Goal: Book appointment/travel/reservation

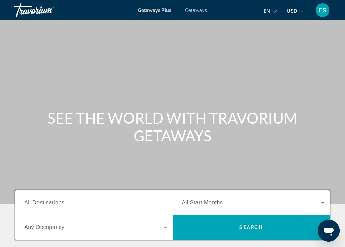
click at [321, 13] on span "ES" at bounding box center [323, 10] width 8 height 7
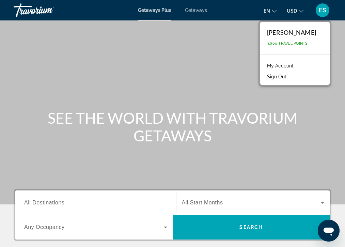
click at [248, 11] on div "en English Español Français Italiano Português русский USD USD ($) MXN (Mex$) C…" at bounding box center [273, 10] width 118 height 14
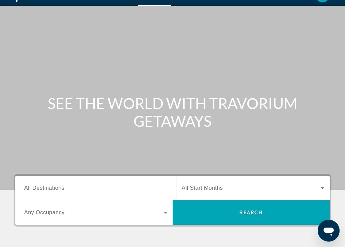
scroll to position [20, 0]
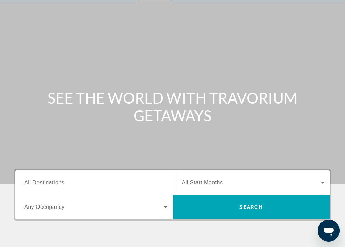
click at [200, 180] on span "All Start Months" at bounding box center [202, 183] width 41 height 6
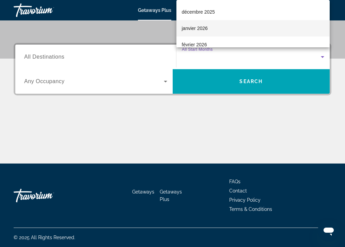
scroll to position [66, 0]
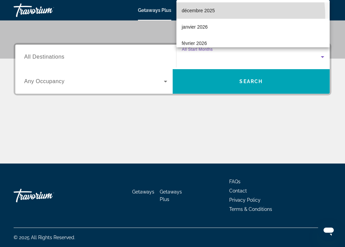
click at [203, 17] on mat-option "décembre 2025" at bounding box center [254, 10] width 154 height 16
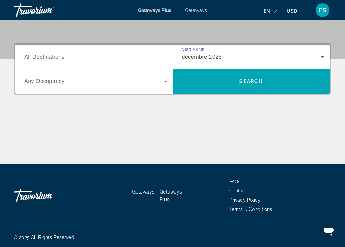
click at [116, 85] on span "Search widget" at bounding box center [94, 81] width 140 height 8
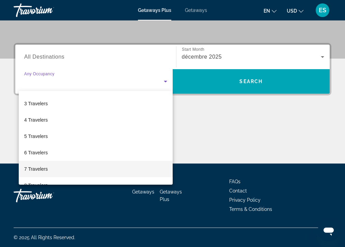
scroll to position [0, 0]
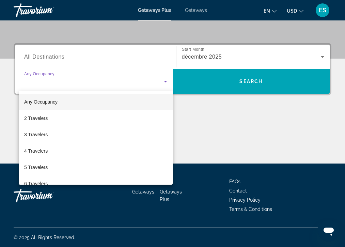
click at [72, 100] on mat-option "Any Occupancy" at bounding box center [96, 102] width 154 height 16
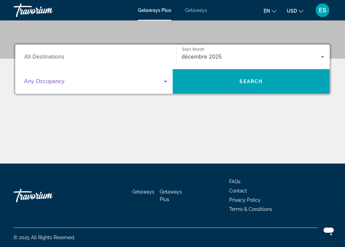
click at [76, 56] on input "Destination All Destinations" at bounding box center [95, 57] width 143 height 8
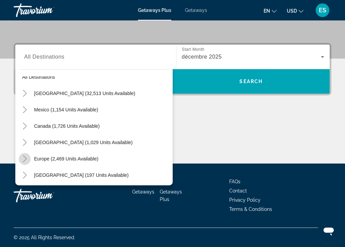
click at [26, 162] on icon "Toggle Europe (2,469 units available)" at bounding box center [24, 158] width 7 height 7
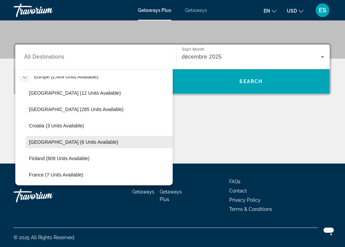
scroll to position [80, 0]
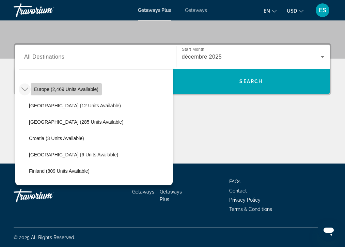
click at [85, 94] on span "Search widget" at bounding box center [66, 89] width 71 height 16
type input "**********"
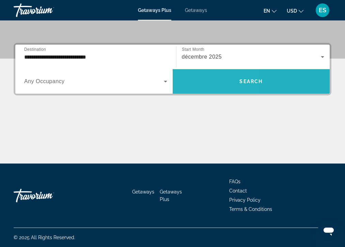
click at [209, 85] on span "Search widget" at bounding box center [252, 81] width 158 height 16
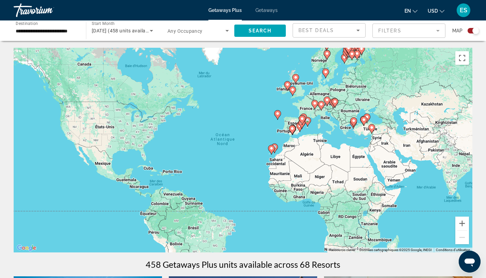
click at [350, 36] on mat-form-field "Filters" at bounding box center [408, 31] width 73 height 14
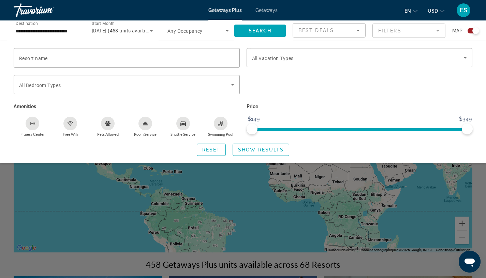
click at [109, 124] on icon "Pets Allowed" at bounding box center [107, 123] width 5 height 5
click at [228, 83] on icon "Search widget" at bounding box center [232, 84] width 8 height 8
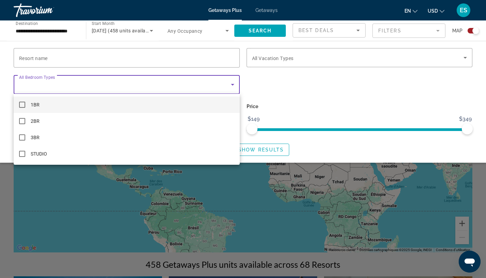
click at [286, 59] on div at bounding box center [243, 139] width 486 height 278
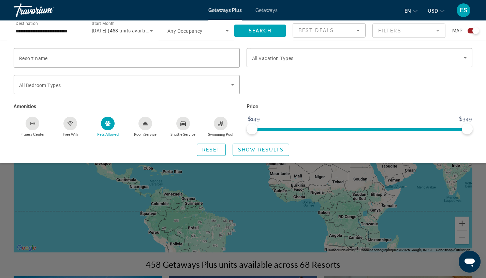
click at [286, 59] on span "All Vacation Types" at bounding box center [273, 58] width 42 height 5
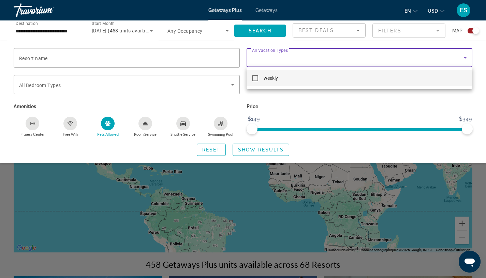
click at [281, 101] on div at bounding box center [243, 139] width 486 height 278
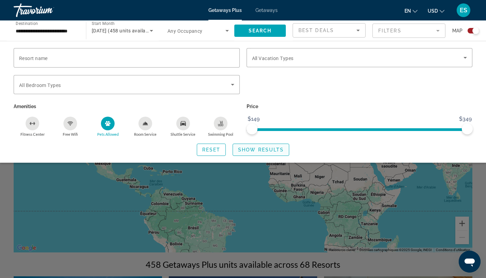
click at [251, 151] on span "Show Results" at bounding box center [261, 149] width 46 height 5
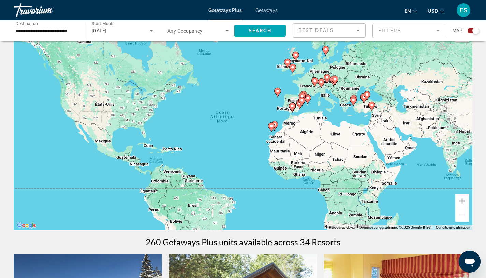
scroll to position [24, 0]
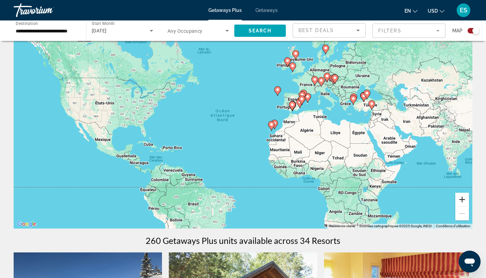
click at [350, 203] on button "Zoom avant" at bounding box center [462, 200] width 14 height 14
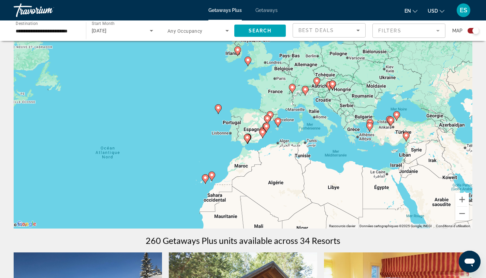
drag, startPoint x: 410, startPoint y: 113, endPoint x: 306, endPoint y: 168, distance: 117.4
click at [308, 168] on div "Pour activer le glissement avec le clavier, appuyez sur Alt+Entrée. Une fois ce…" at bounding box center [243, 126] width 459 height 205
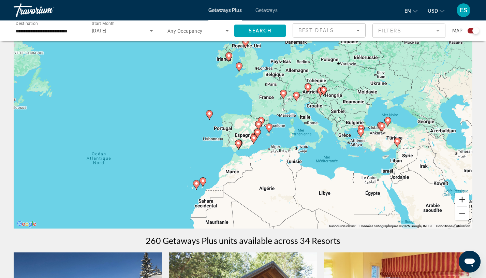
click at [350, 202] on button "Zoom avant" at bounding box center [462, 200] width 14 height 14
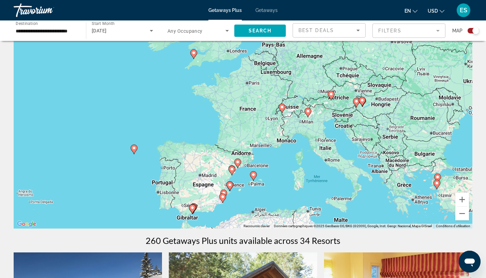
drag, startPoint x: 361, startPoint y: 117, endPoint x: 322, endPoint y: 155, distance: 54.5
click at [322, 155] on div "Pour activer le glissement avec le clavier, appuyez sur Alt+Entrée. Une fois ce…" at bounding box center [243, 126] width 459 height 205
click at [281, 108] on image "Main content" at bounding box center [282, 107] width 4 height 4
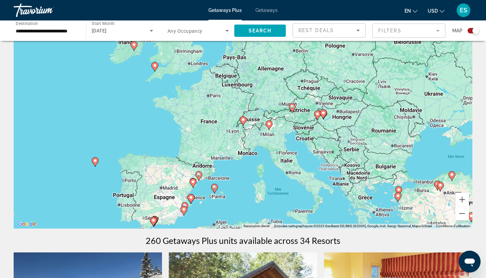
click at [246, 119] on icon "Main content" at bounding box center [243, 121] width 6 height 9
type input "**********"
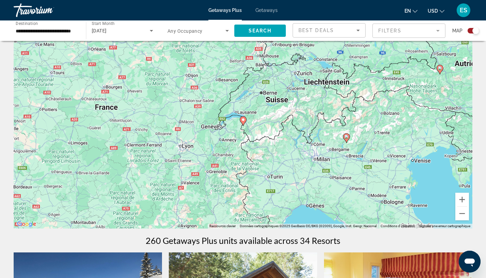
click at [244, 122] on icon "Main content" at bounding box center [243, 121] width 6 height 9
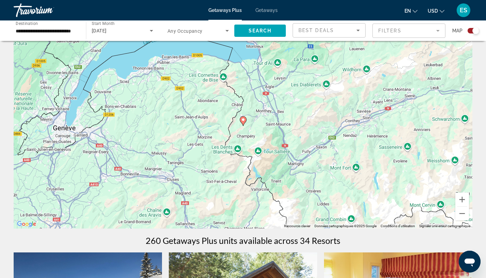
click at [244, 122] on icon "Main content" at bounding box center [243, 121] width 6 height 9
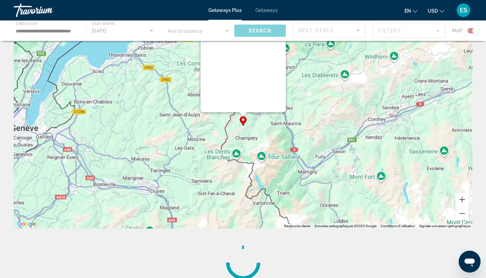
scroll to position [0, 0]
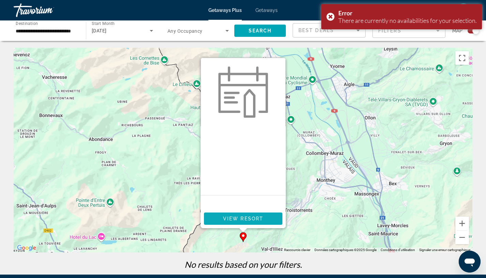
click at [244, 218] on span "View Resort" at bounding box center [243, 218] width 40 height 5
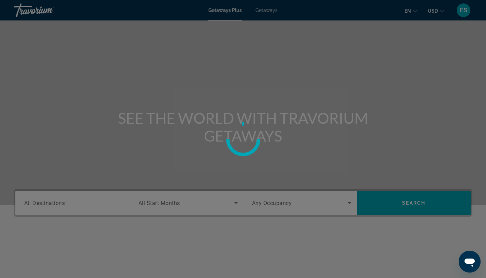
drag, startPoint x: 4, startPoint y: 40, endPoint x: 46, endPoint y: 52, distance: 44.0
click at [24, 43] on div at bounding box center [243, 139] width 486 height 278
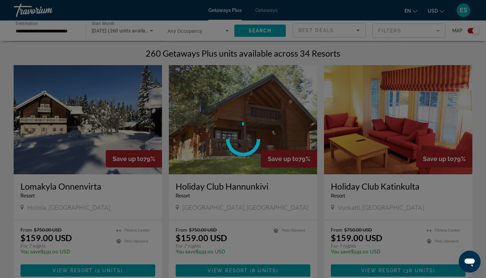
scroll to position [214, 0]
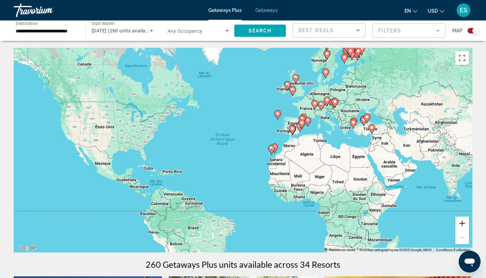
click at [456, 222] on button "Zoom avant" at bounding box center [462, 224] width 14 height 14
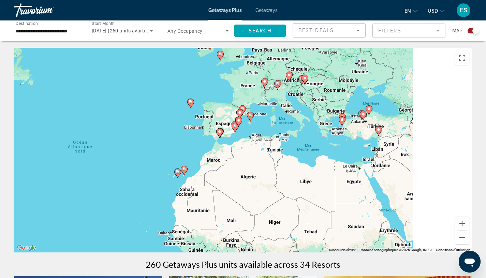
drag, startPoint x: 395, startPoint y: 153, endPoint x: 270, endPoint y: 171, distance: 126.8
click at [271, 174] on div "Pour activer le glissement avec le clavier, appuyez sur Alt+Entrée. Une fois ce…" at bounding box center [243, 150] width 459 height 205
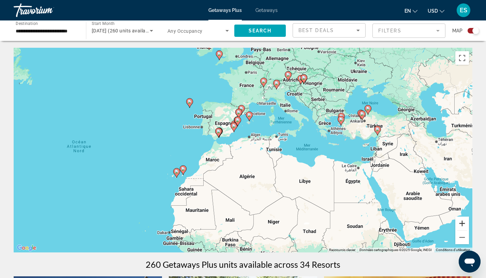
click at [458, 225] on button "Zoom avant" at bounding box center [462, 224] width 14 height 14
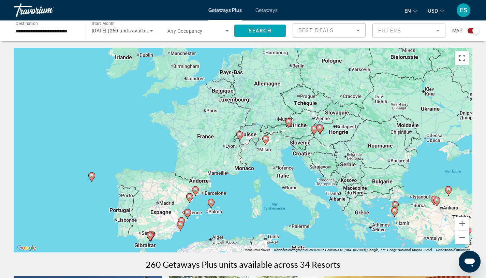
drag, startPoint x: 383, startPoint y: 164, endPoint x: 336, endPoint y: 273, distance: 118.6
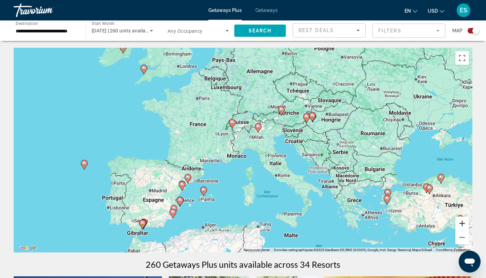
click at [463, 223] on button "Zoom avant" at bounding box center [462, 224] width 14 height 14
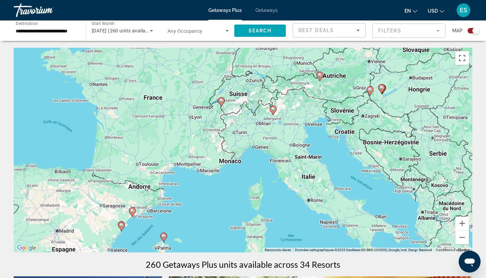
click at [273, 110] on image "Main content" at bounding box center [273, 109] width 4 height 4
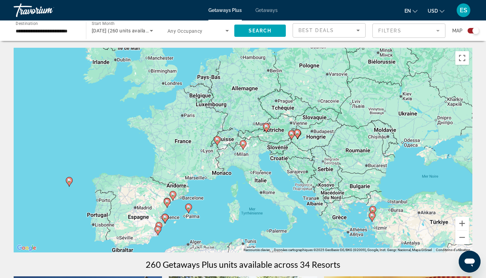
click at [242, 145] on image "Main content" at bounding box center [243, 144] width 4 height 4
type input "**********"
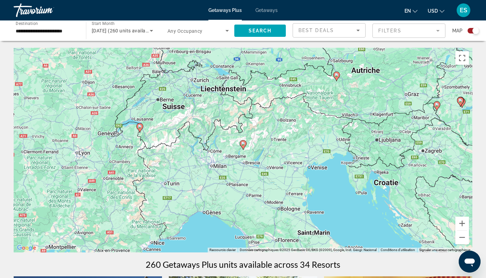
click at [242, 145] on image "Main content" at bounding box center [243, 144] width 4 height 4
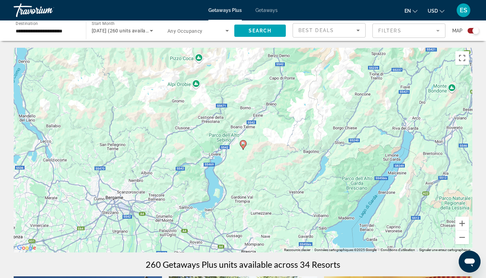
click at [243, 143] on image "Main content" at bounding box center [243, 144] width 4 height 4
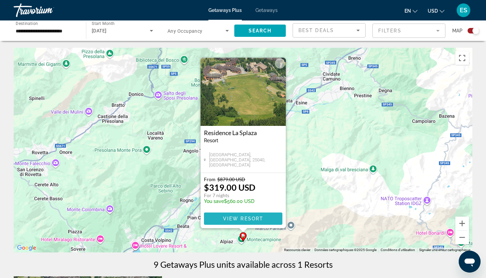
click at [246, 222] on span "Main content" at bounding box center [243, 218] width 78 height 16
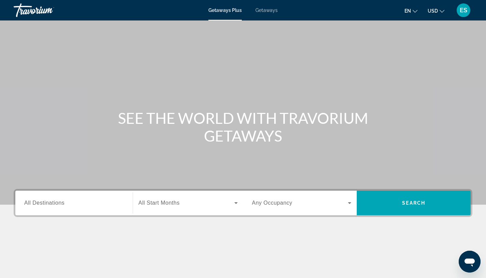
click at [92, 206] on input "Destination All Destinations" at bounding box center [74, 203] width 100 height 8
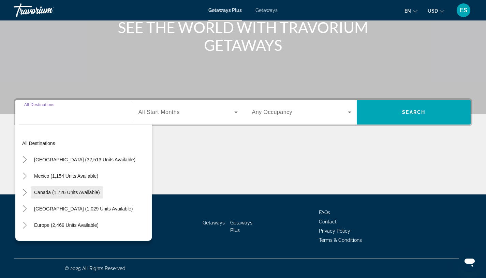
scroll to position [1, 0]
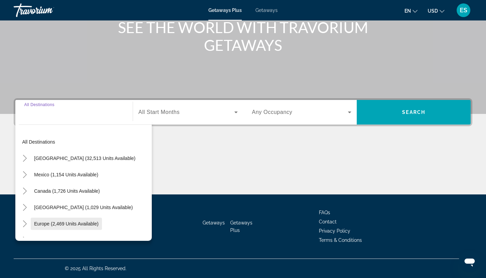
click at [51, 224] on span "Europe (2,469 units available)" at bounding box center [66, 223] width 64 height 5
type input "**********"
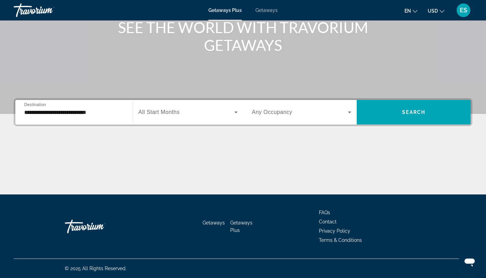
click at [160, 114] on span "All Start Months" at bounding box center [158, 112] width 41 height 6
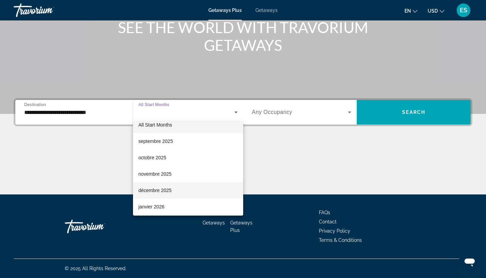
scroll to position [13, 0]
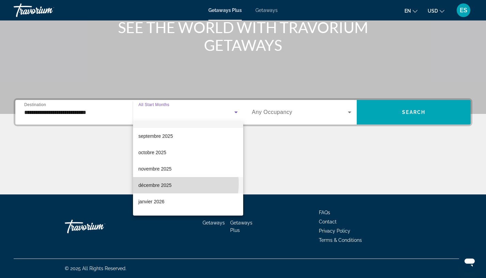
click at [168, 183] on span "décembre 2025" at bounding box center [154, 185] width 33 height 8
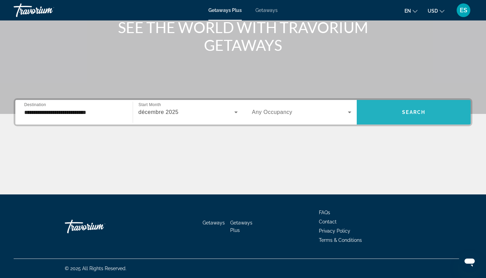
click at [376, 124] on span "Search widget" at bounding box center [414, 112] width 114 height 25
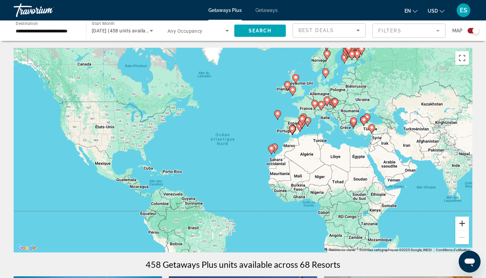
click at [461, 226] on button "Zoom avant" at bounding box center [462, 224] width 14 height 14
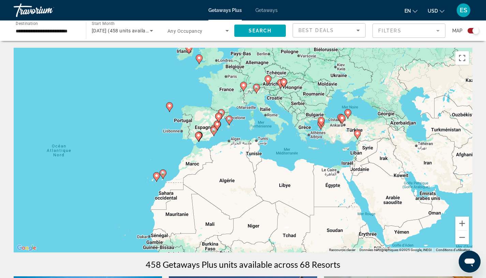
drag, startPoint x: 424, startPoint y: 150, endPoint x: 284, endPoint y: 170, distance: 141.9
click at [284, 170] on div "Pour activer le glissement avec le clavier, appuyez sur Alt+Entrée. Une fois ce…" at bounding box center [243, 150] width 459 height 205
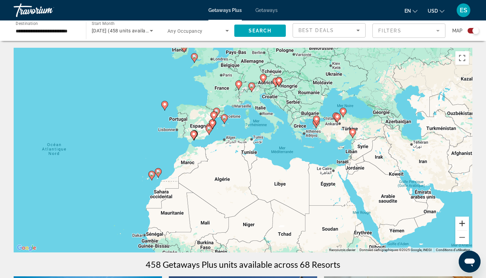
click at [460, 218] on button "Zoom avant" at bounding box center [462, 224] width 14 height 14
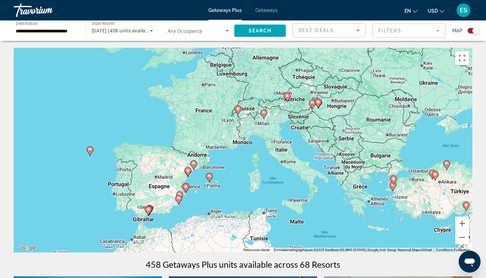
drag, startPoint x: 305, startPoint y: 185, endPoint x: 307, endPoint y: 197, distance: 11.8
click at [307, 197] on div "Pour activer le glissement avec le clavier, appuyez sur Alt+Entrée. Une fois ce…" at bounding box center [243, 150] width 459 height 205
click at [239, 109] on image "Main content" at bounding box center [238, 109] width 4 height 4
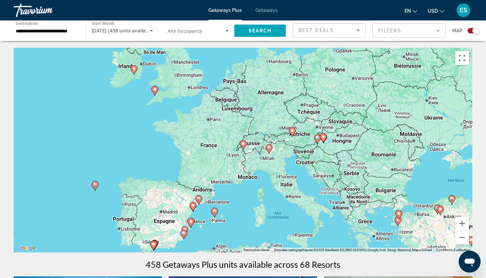
click at [242, 145] on image "Main content" at bounding box center [243, 144] width 4 height 4
type input "**********"
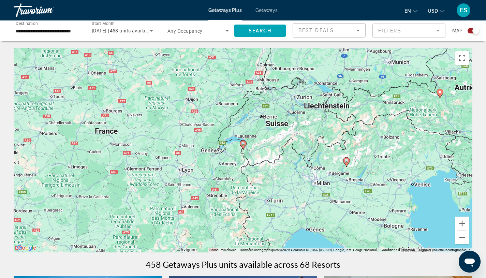
click at [242, 145] on image "Main content" at bounding box center [243, 144] width 4 height 4
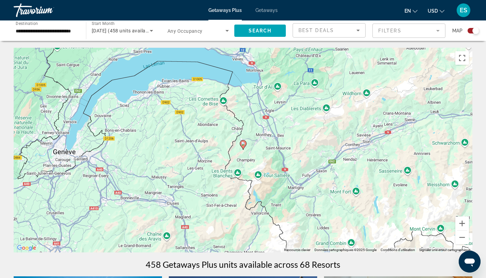
click at [242, 145] on image "Main content" at bounding box center [243, 144] width 4 height 4
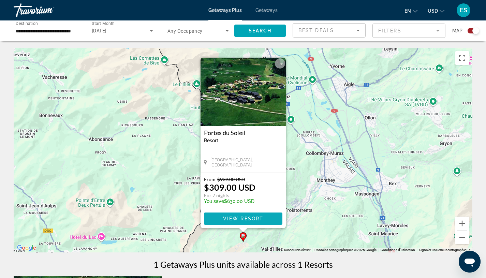
click at [239, 216] on span "View Resort" at bounding box center [243, 218] width 40 height 5
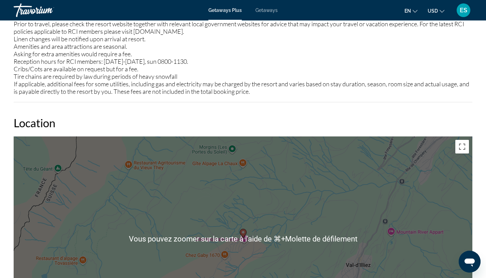
scroll to position [583, 0]
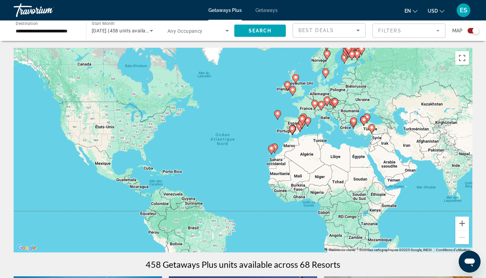
click at [321, 108] on icon "Main content" at bounding box center [321, 105] width 6 height 9
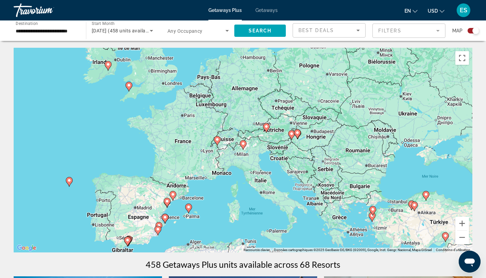
click at [241, 144] on icon "Main content" at bounding box center [243, 144] width 6 height 9
type input "**********"
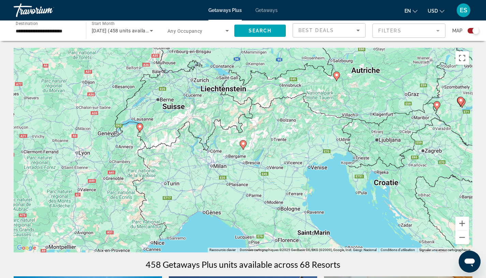
click at [241, 144] on image "Main content" at bounding box center [243, 144] width 4 height 4
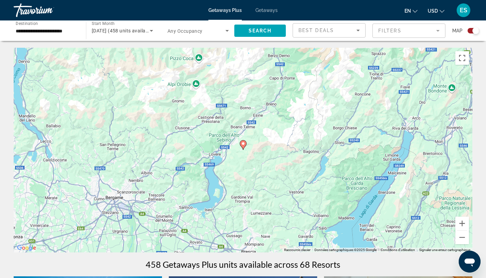
click at [241, 144] on image "Main content" at bounding box center [243, 144] width 4 height 4
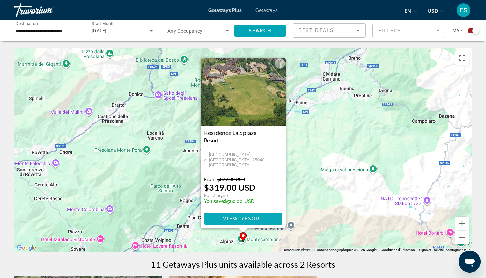
click at [242, 220] on span "View Resort" at bounding box center [243, 218] width 40 height 5
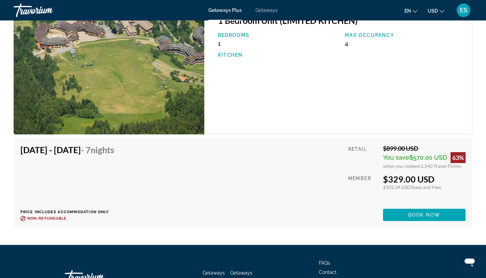
scroll to position [1547, 0]
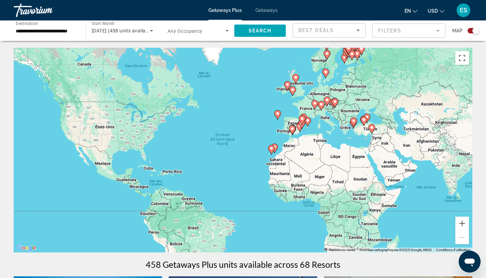
click at [469, 226] on div "Pour activer le glissement avec le clavier, appuyez sur Alt+Entrée. Une fois ce…" at bounding box center [243, 150] width 459 height 205
click at [460, 225] on button "Zoom avant" at bounding box center [462, 224] width 14 height 14
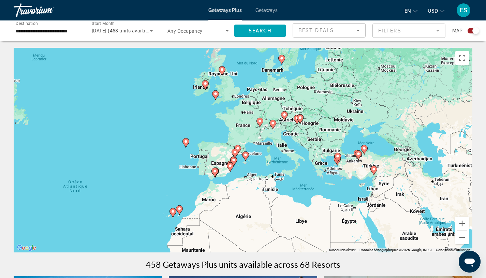
drag, startPoint x: 398, startPoint y: 138, endPoint x: 271, endPoint y: 197, distance: 140.4
click at [271, 197] on div "Pour activer le glissement avec le clavier, appuyez sur Alt+Entrée. Une fois ce…" at bounding box center [243, 150] width 459 height 205
click at [465, 219] on button "Zoom avant" at bounding box center [462, 224] width 14 height 14
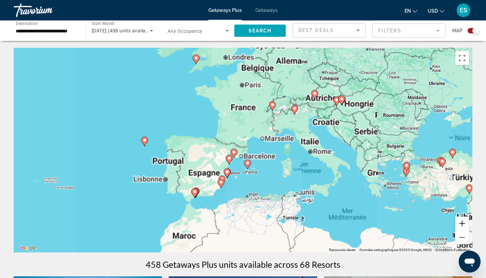
click at [465, 219] on button "Zoom avant" at bounding box center [462, 224] width 14 height 14
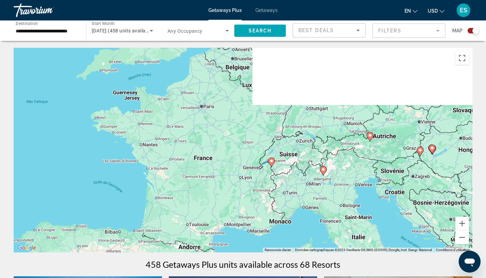
drag, startPoint x: 359, startPoint y: 125, endPoint x: 324, endPoint y: 230, distance: 110.6
click at [324, 230] on div "Pour activer le glissement avec le clavier, appuyez sur Alt+Entrée. Une fois ce…" at bounding box center [243, 150] width 459 height 205
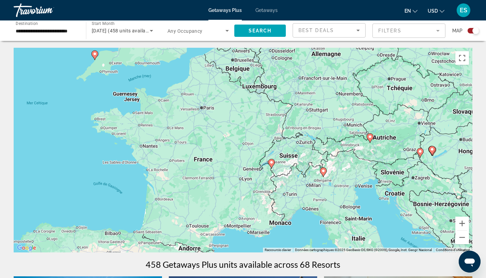
click at [371, 139] on icon "Main content" at bounding box center [370, 138] width 6 height 9
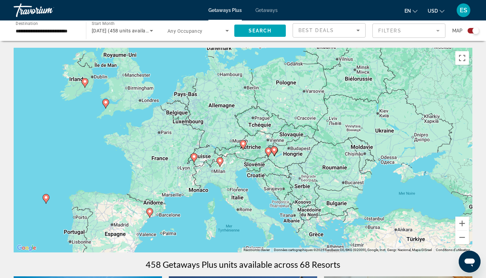
click at [244, 144] on image "Main content" at bounding box center [243, 144] width 4 height 4
type input "**********"
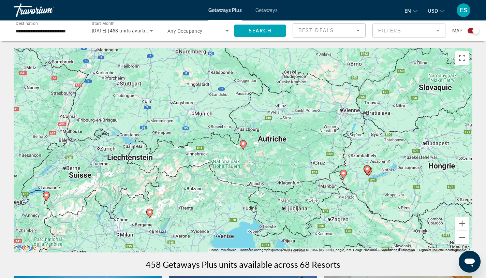
click at [244, 144] on image "Main content" at bounding box center [243, 144] width 4 height 4
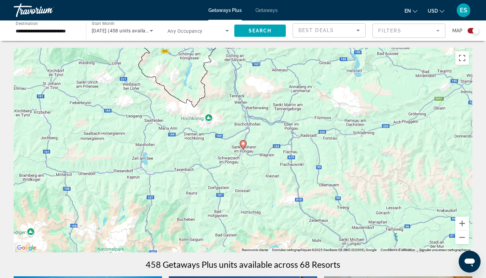
click at [243, 144] on image "Main content" at bounding box center [243, 144] width 4 height 4
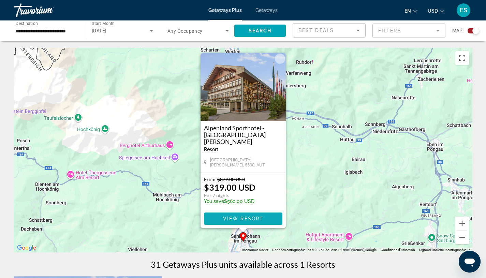
click at [248, 220] on span "View Resort" at bounding box center [243, 218] width 40 height 5
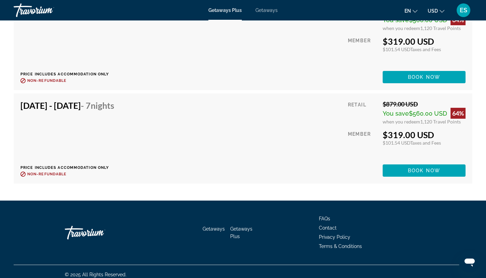
scroll to position [1502, 0]
